Goal: Information Seeking & Learning: Learn about a topic

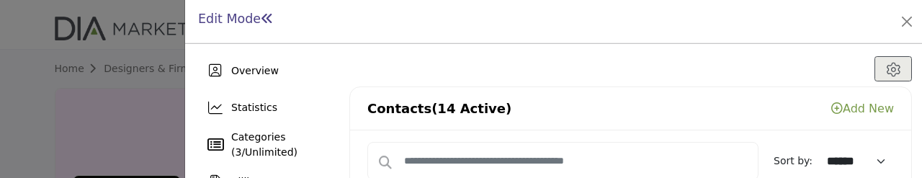
select select "****"
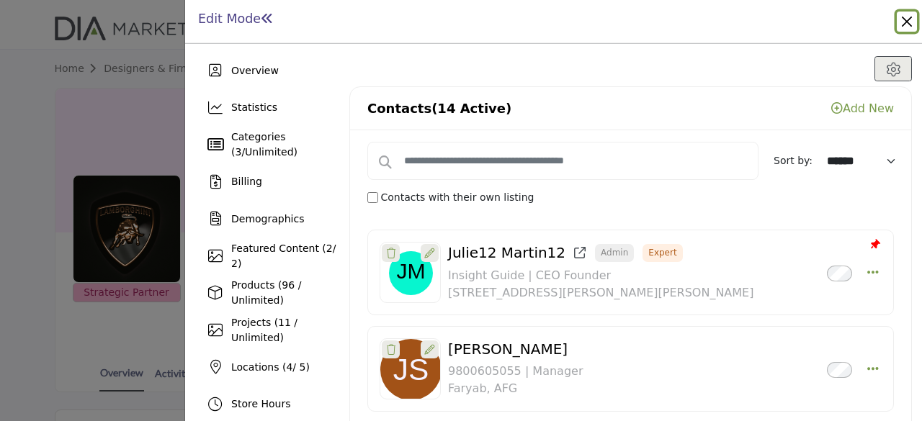
click at [904, 17] on button "Close" at bounding box center [907, 22] width 20 height 20
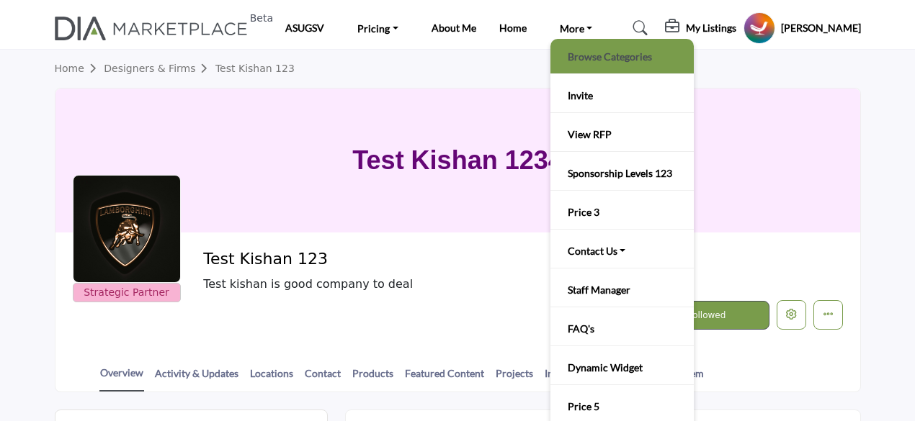
click at [595, 61] on link "Browse Categories" at bounding box center [621, 56] width 129 height 20
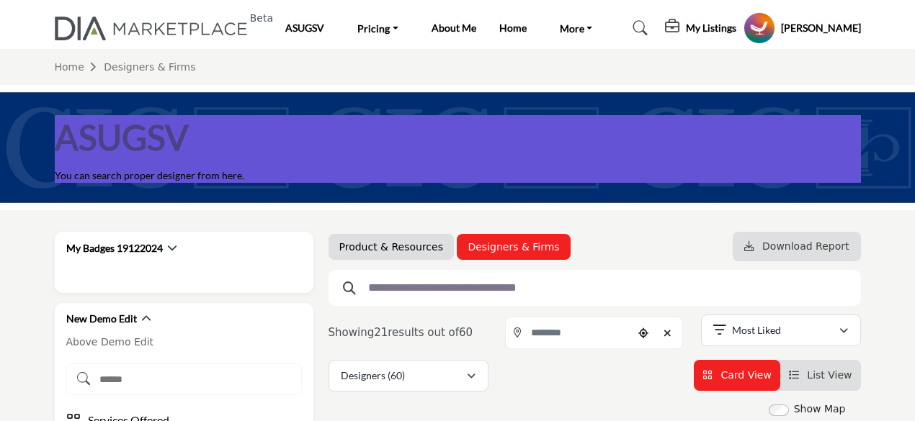
click at [407, 252] on link "Product & Resources" at bounding box center [391, 247] width 104 height 14
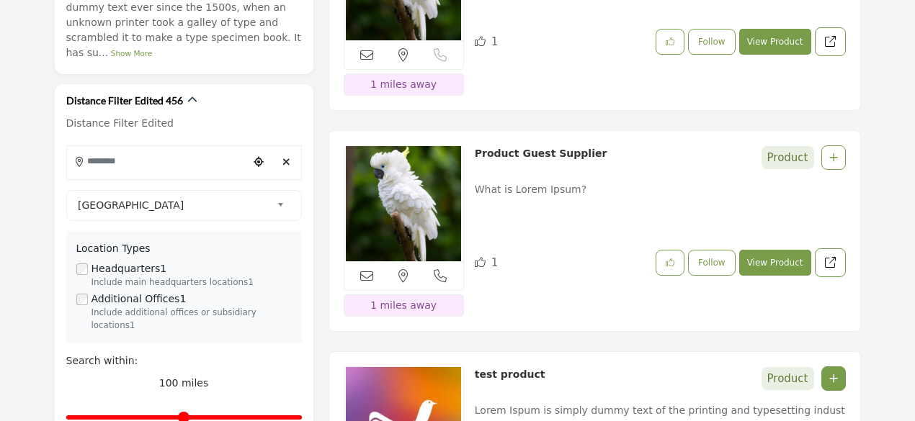
scroll to position [576, 0]
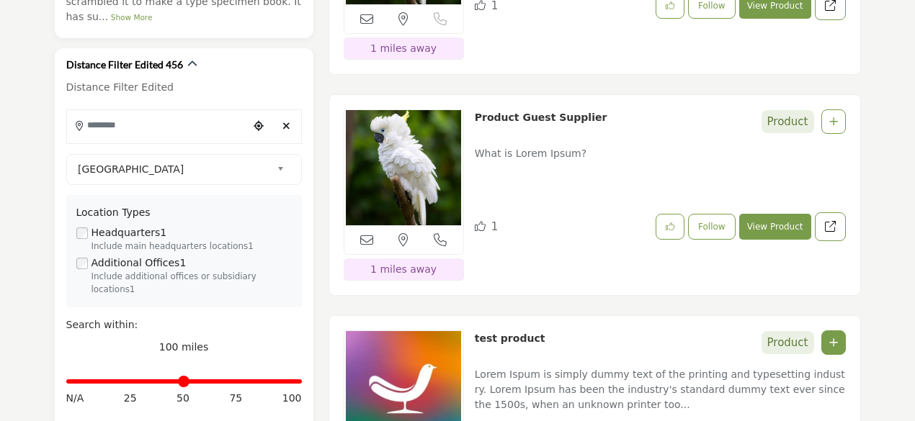
click at [507, 116] on link "Product Guest Supplier" at bounding box center [541, 118] width 133 height 12
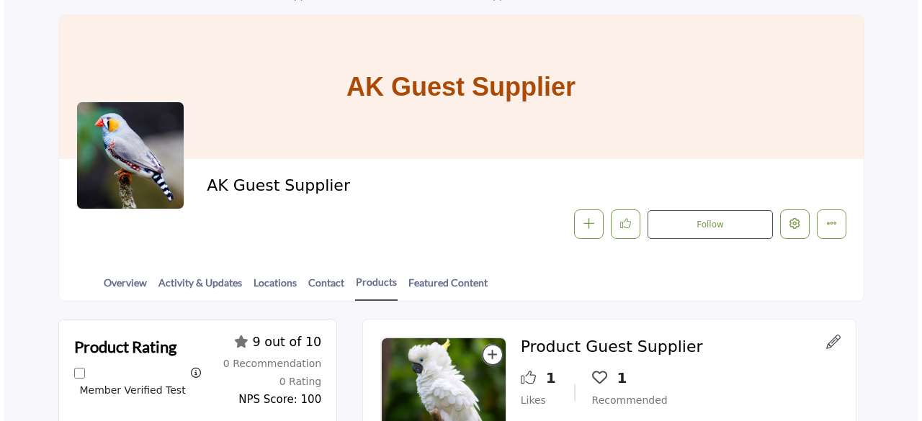
scroll to position [72, 0]
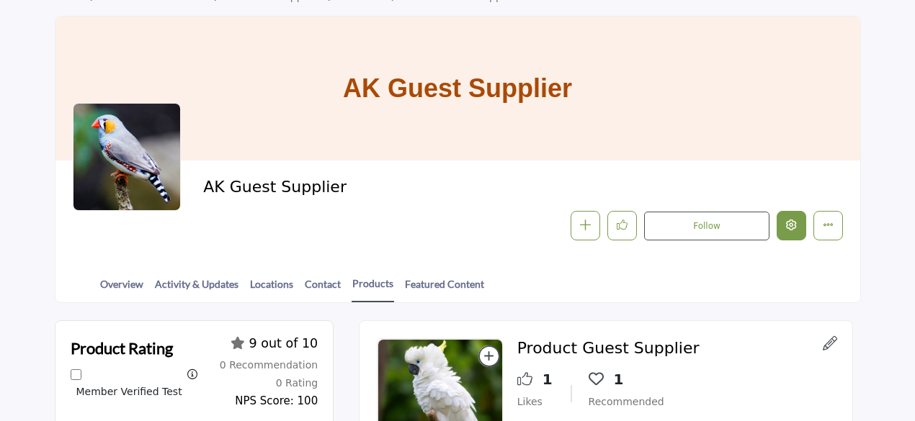
click at [786, 230] on icon "Edit company" at bounding box center [791, 225] width 11 height 11
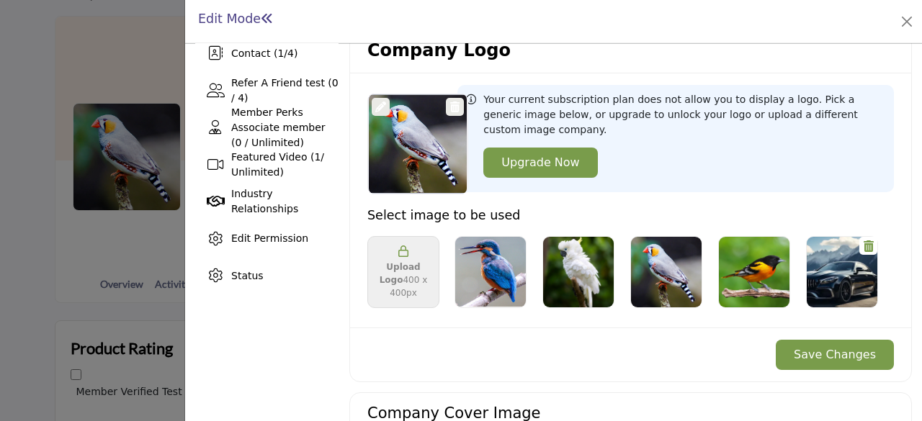
scroll to position [432, 0]
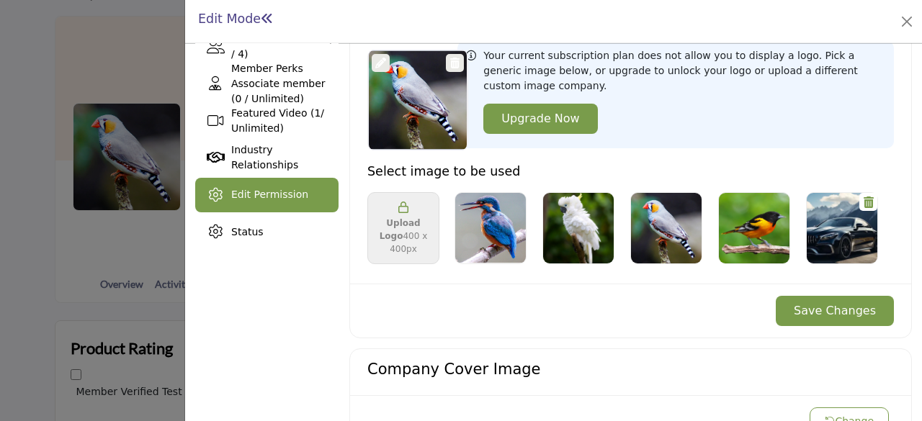
click at [271, 201] on div "Edit Permission" at bounding box center [269, 194] width 77 height 15
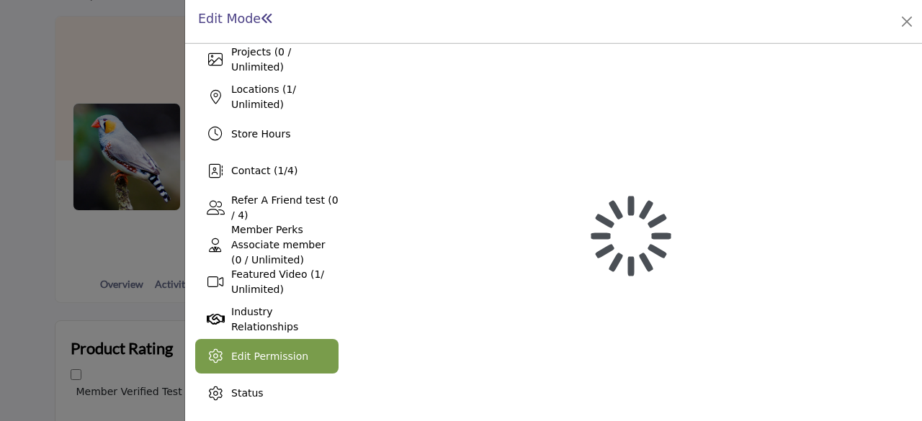
scroll to position [269, 0]
